Goal: Transaction & Acquisition: Subscribe to service/newsletter

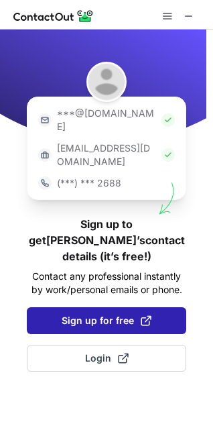
click at [93, 314] on span "Sign up for free" at bounding box center [107, 320] width 90 height 13
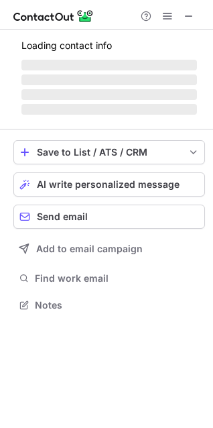
scroll to position [323, 213]
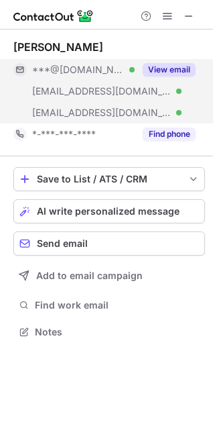
click at [172, 67] on button "View email" at bounding box center [169, 69] width 53 height 13
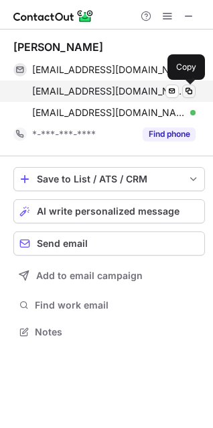
click at [187, 88] on span at bounding box center [189, 91] width 11 height 11
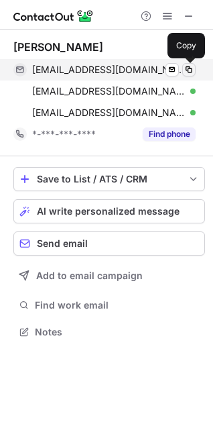
click at [191, 66] on span at bounding box center [189, 69] width 11 height 11
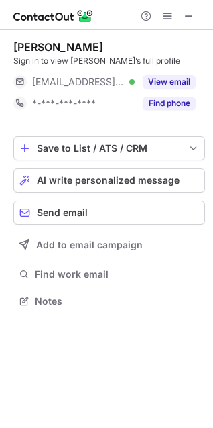
scroll to position [292, 213]
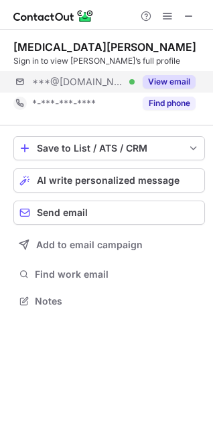
scroll to position [292, 213]
click at [165, 77] on button "View email" at bounding box center [169, 81] width 53 height 13
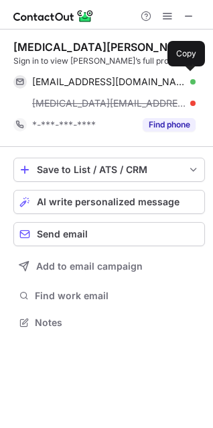
scroll to position [314, 213]
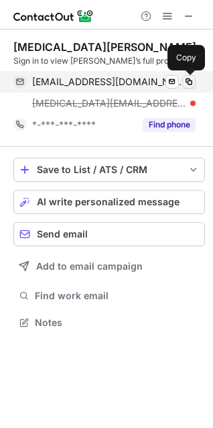
click at [190, 81] on span at bounding box center [189, 82] width 11 height 11
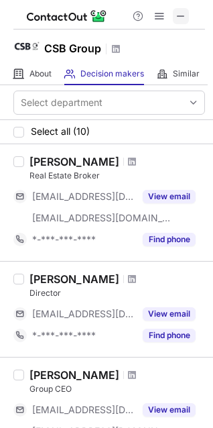
click at [180, 11] on span at bounding box center [181, 16] width 11 height 11
